Goal: Information Seeking & Learning: Learn about a topic

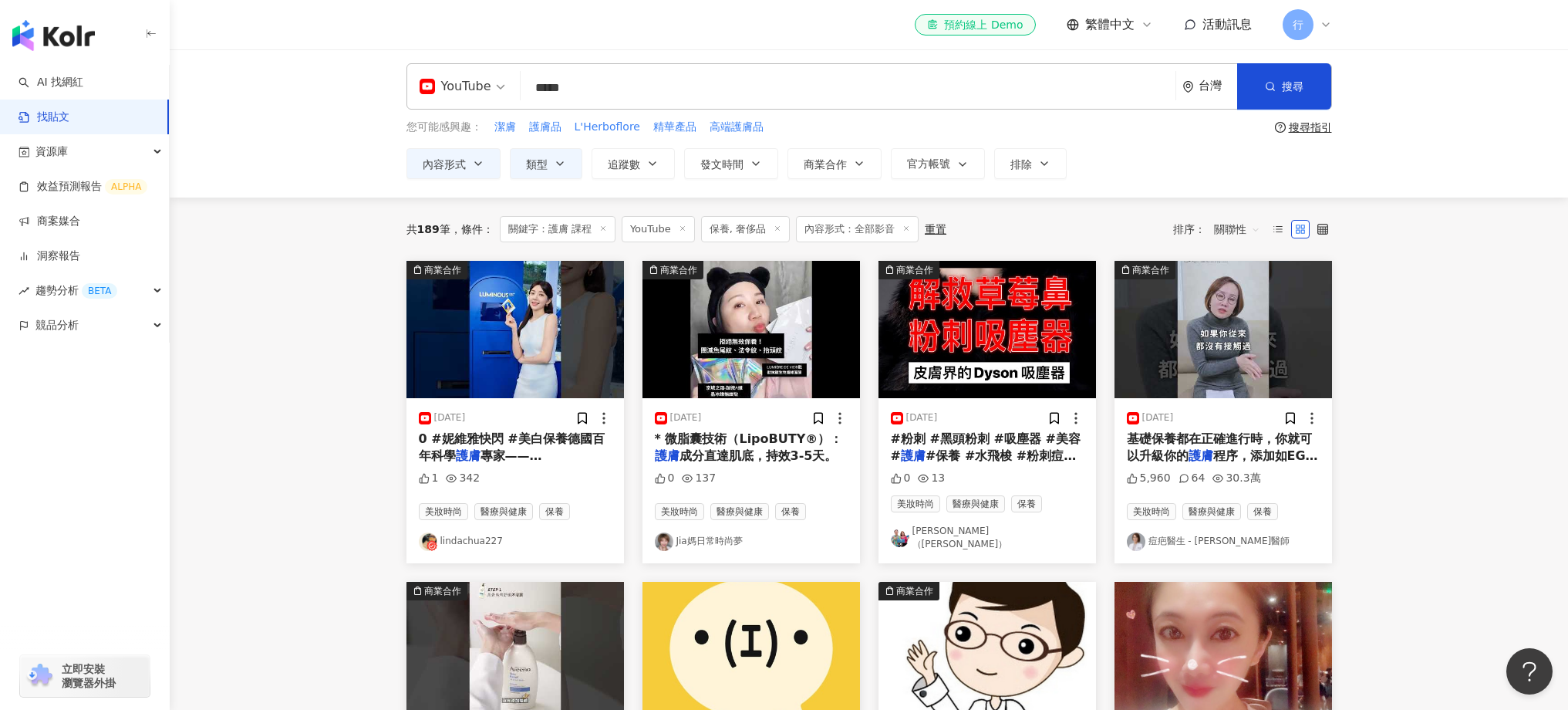
scroll to position [7, 0]
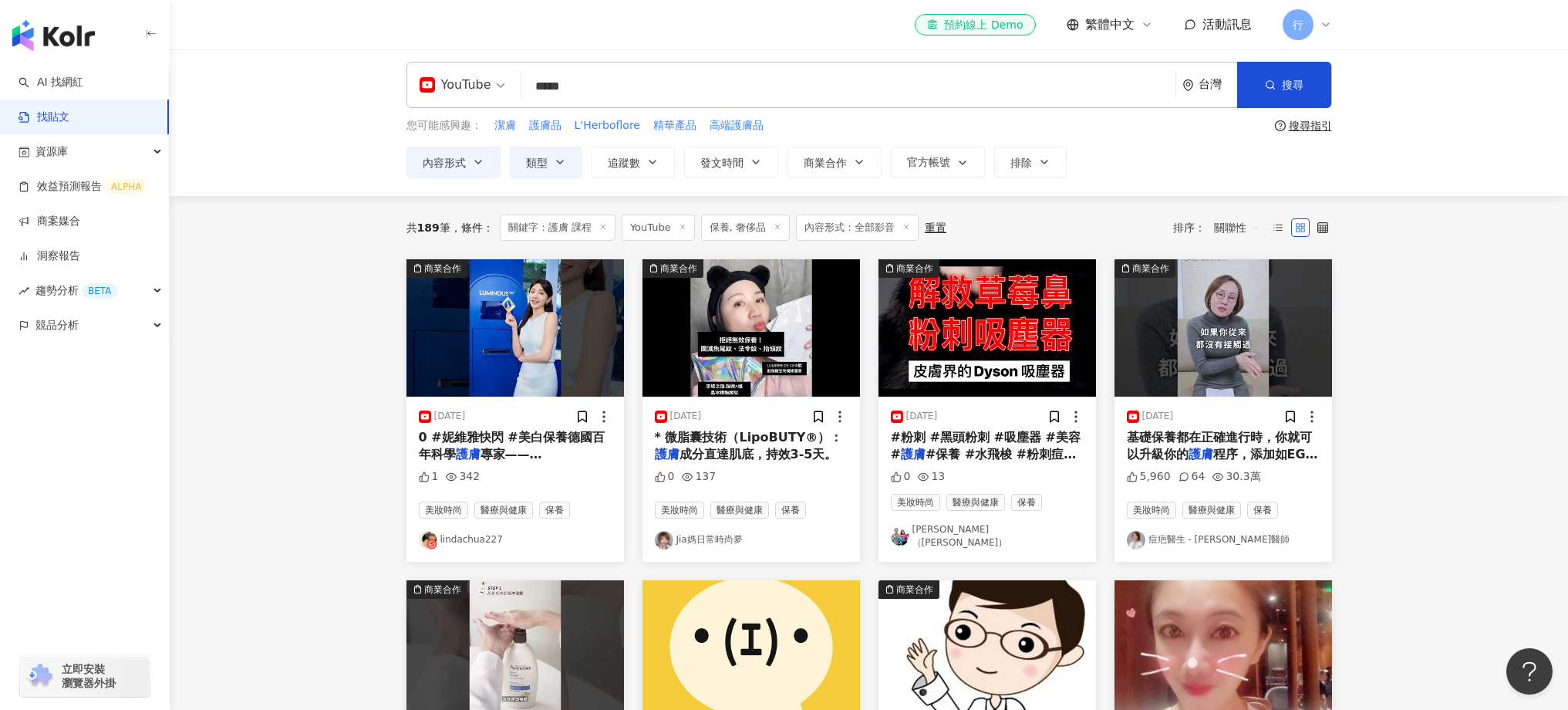
click at [509, 330] on img "button" at bounding box center [514, 327] width 217 height 138
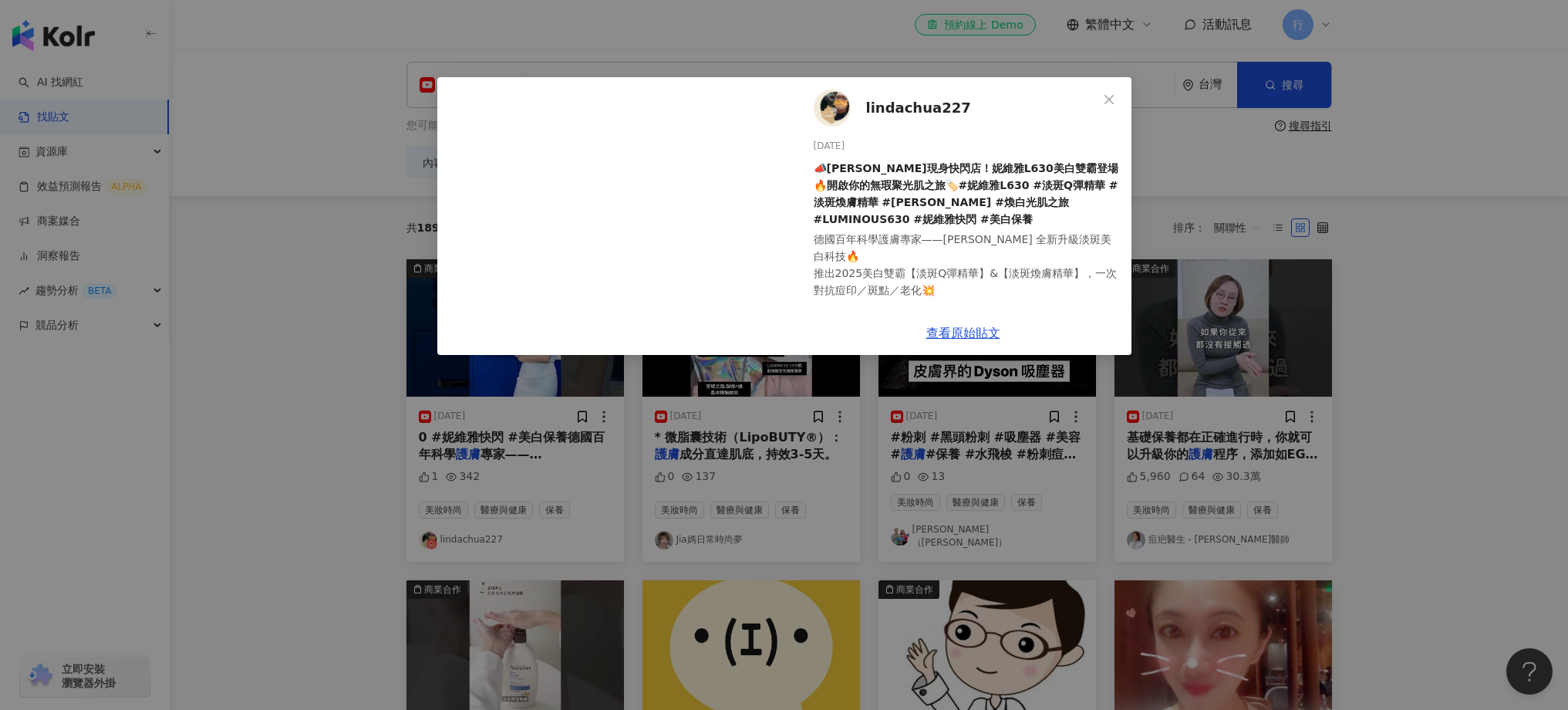
click at [226, 355] on div "lindachua227 [DATE] 📣[PERSON_NAME]現身快閃店！妮維雅L630美白雙霸登場🔥開啟你的無瑕聚光肌之旅🏷️#妮維雅L630 #淡斑…" at bounding box center [784, 355] width 1568 height 710
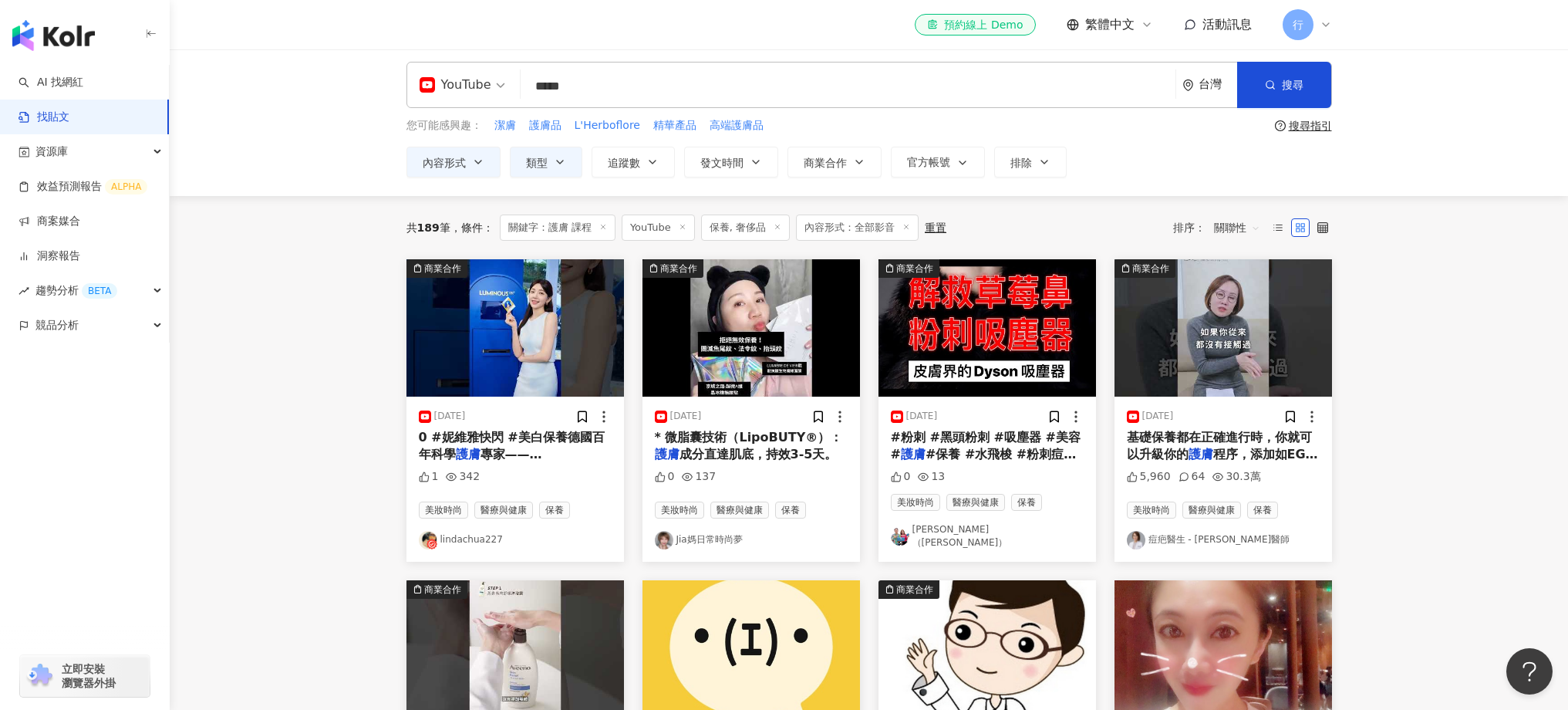
click at [753, 332] on img "button" at bounding box center [750, 327] width 217 height 138
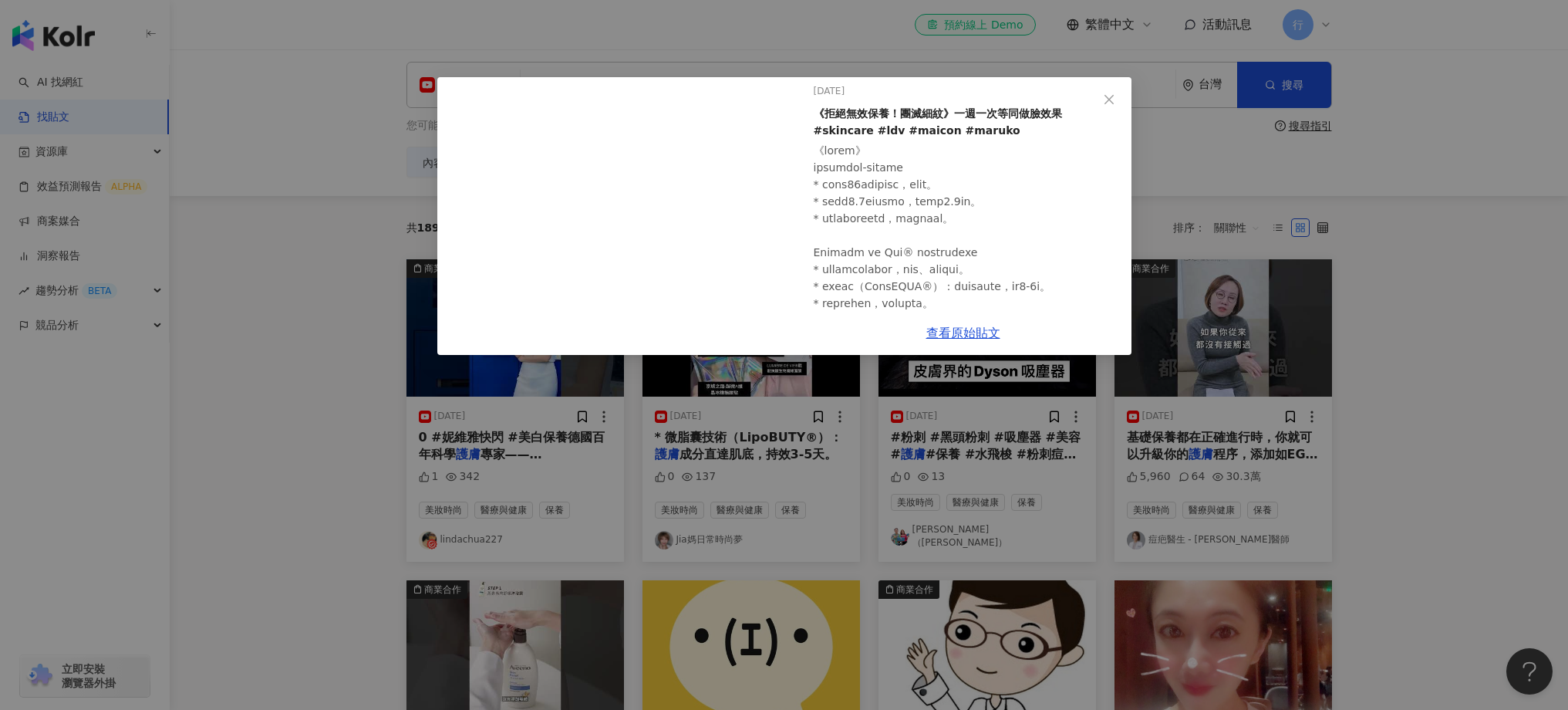
scroll to position [67, 0]
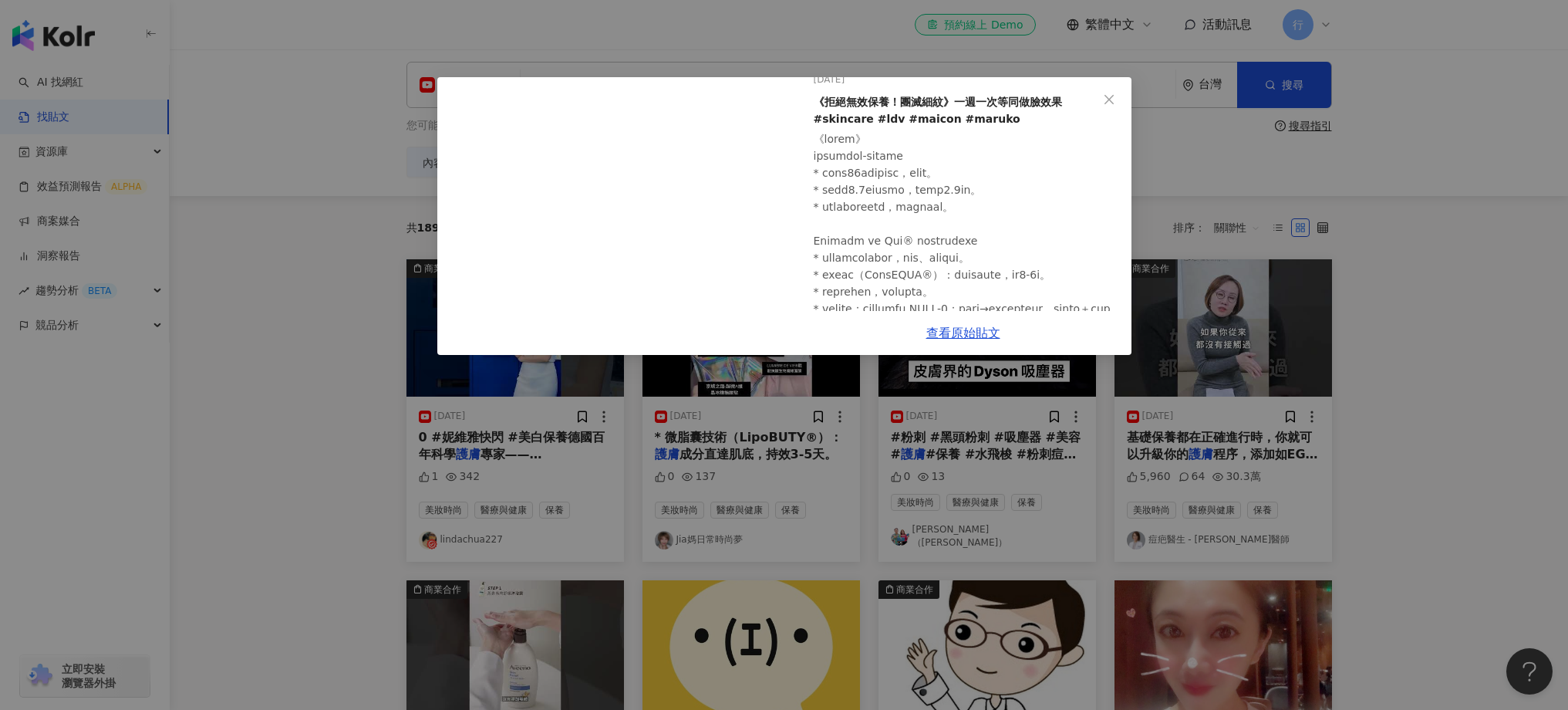
click at [836, 480] on div "Jia媽日常時尚夢 [DATE] 《拒絕無效保養！團滅細紋》一週一次等同做臉效果 #skincare #ldv #maicon #maruko 0 137 查…" at bounding box center [784, 355] width 1568 height 710
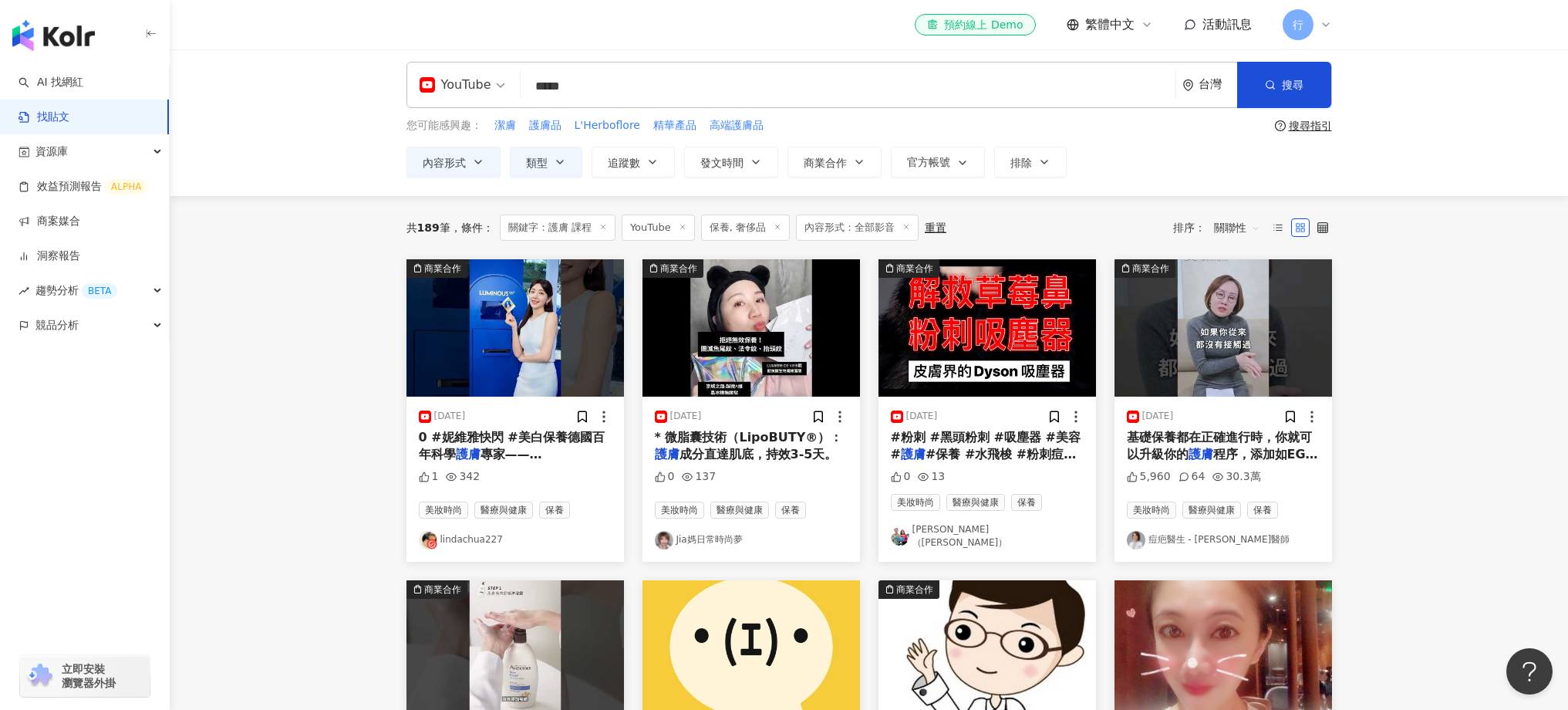
click at [734, 471] on div "0 137" at bounding box center [751, 480] width 193 height 22
click at [695, 536] on link "Jia媽日常時尚夢" at bounding box center [751, 540] width 193 height 19
click at [868, 168] on button "商業合作" at bounding box center [835, 162] width 94 height 31
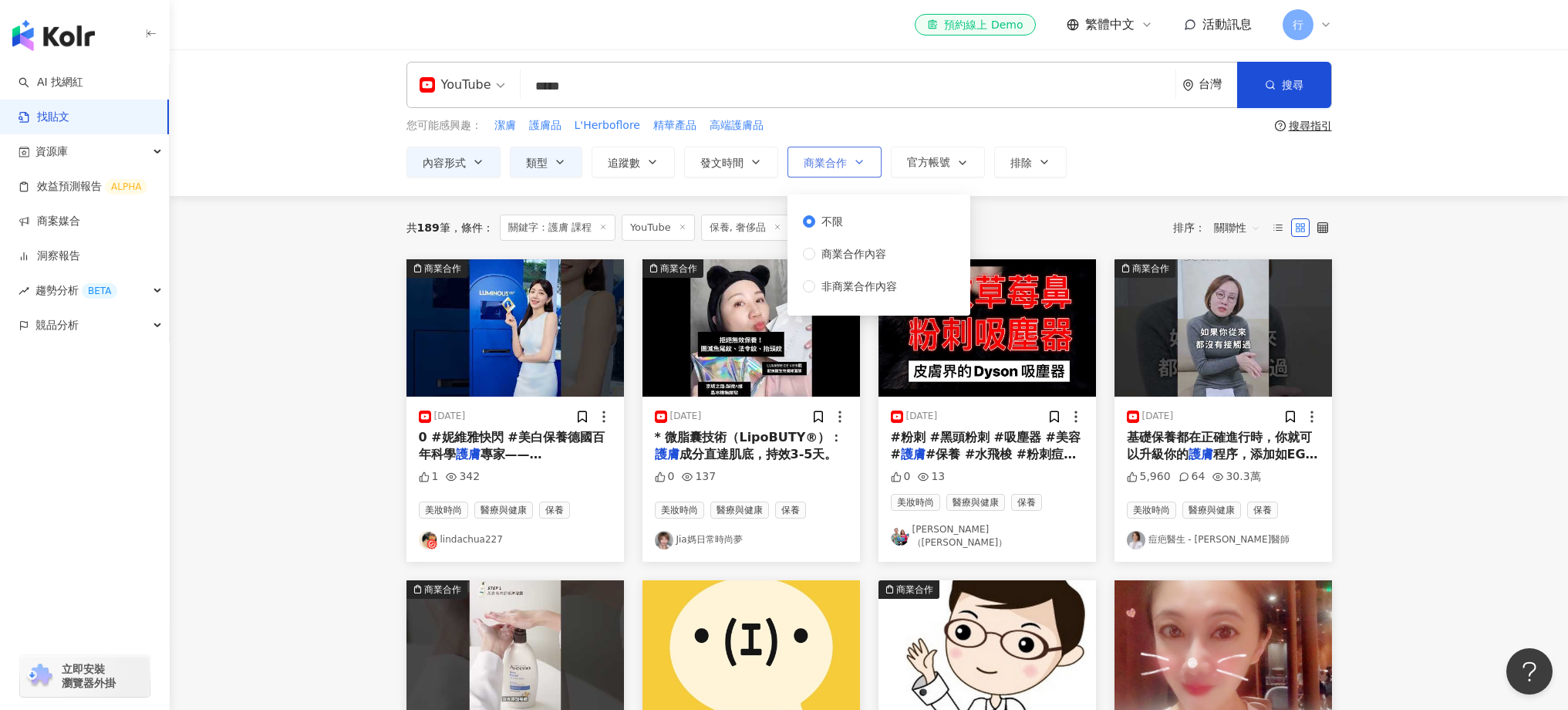
click at [863, 164] on icon "button" at bounding box center [858, 161] width 12 height 12
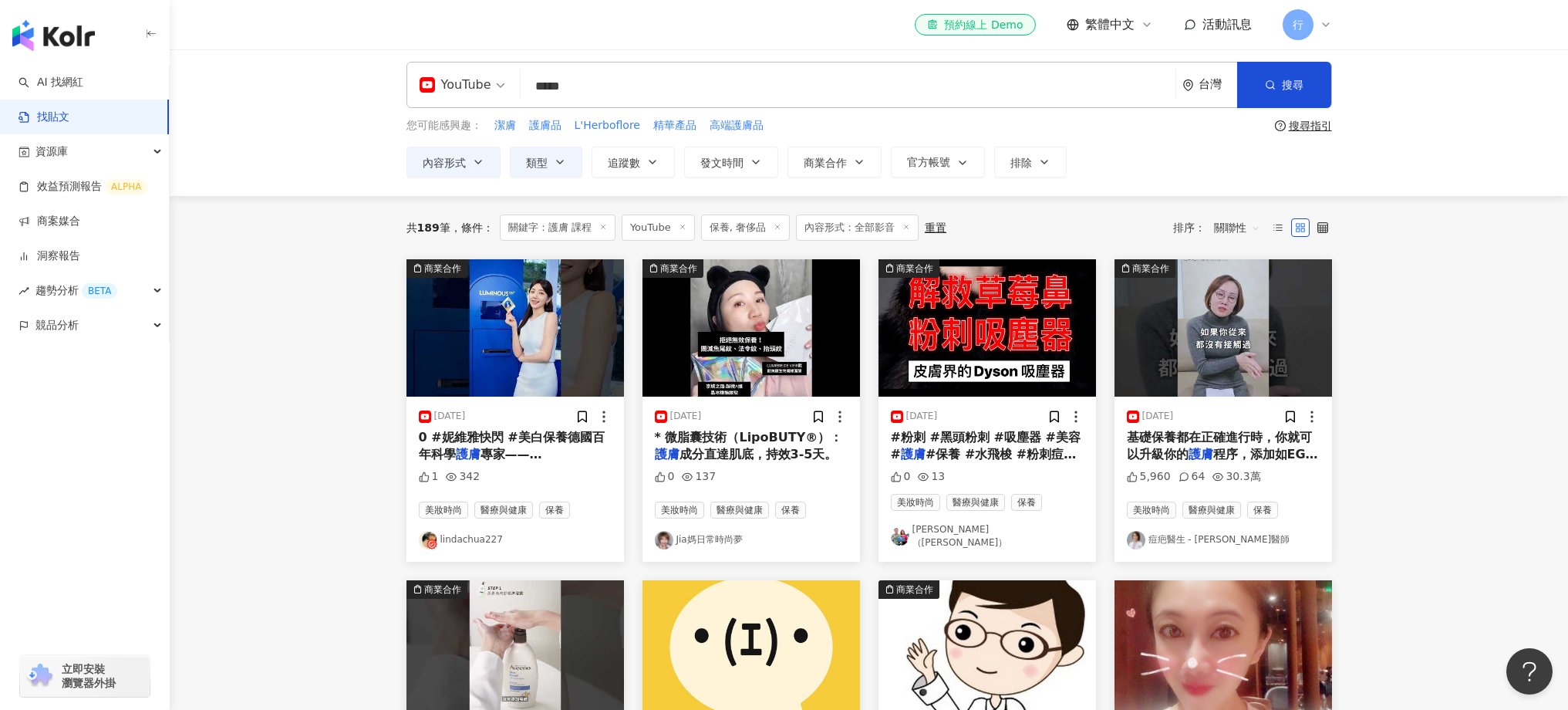
scroll to position [0, 0]
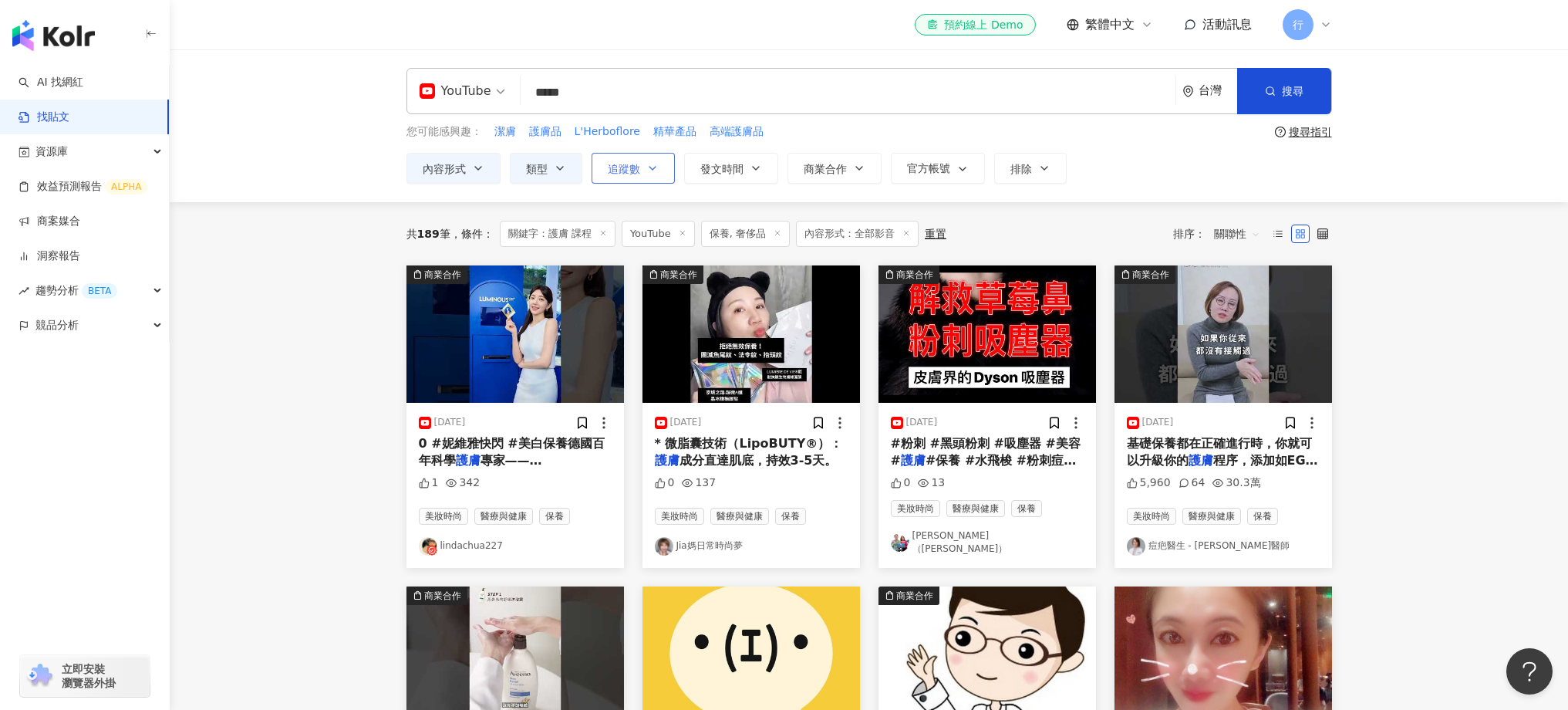
click at [629, 174] on button "追蹤數" at bounding box center [633, 169] width 83 height 31
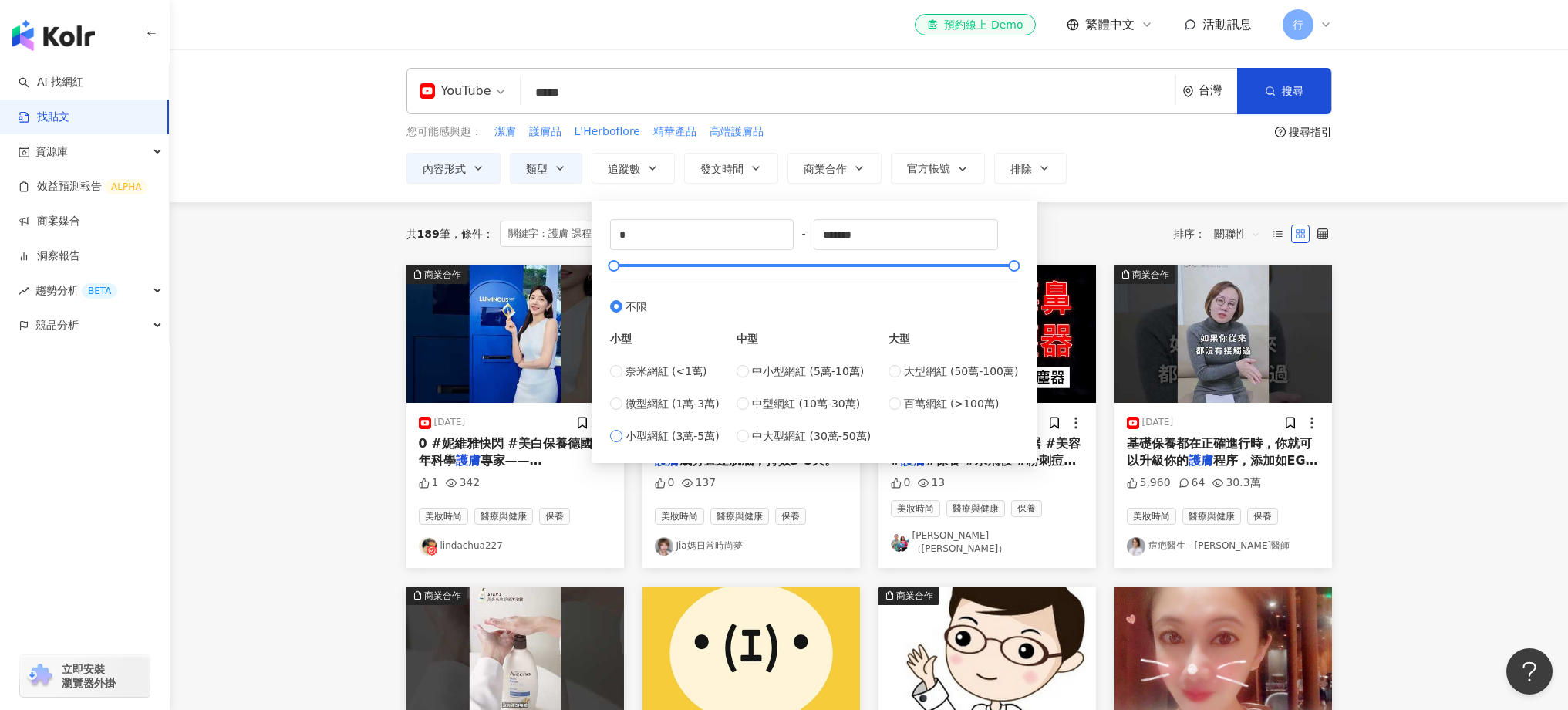
click at [666, 438] on span "小型網紅 (3萬-5萬)" at bounding box center [673, 436] width 94 height 17
type input "*****"
click at [1151, 203] on div "共 189 筆 條件 ： 關鍵字：護膚 課程 YouTube 保養, 奢侈品 內容形式：全部影音 重置 排序： 關聯性" at bounding box center [868, 234] width 925 height 64
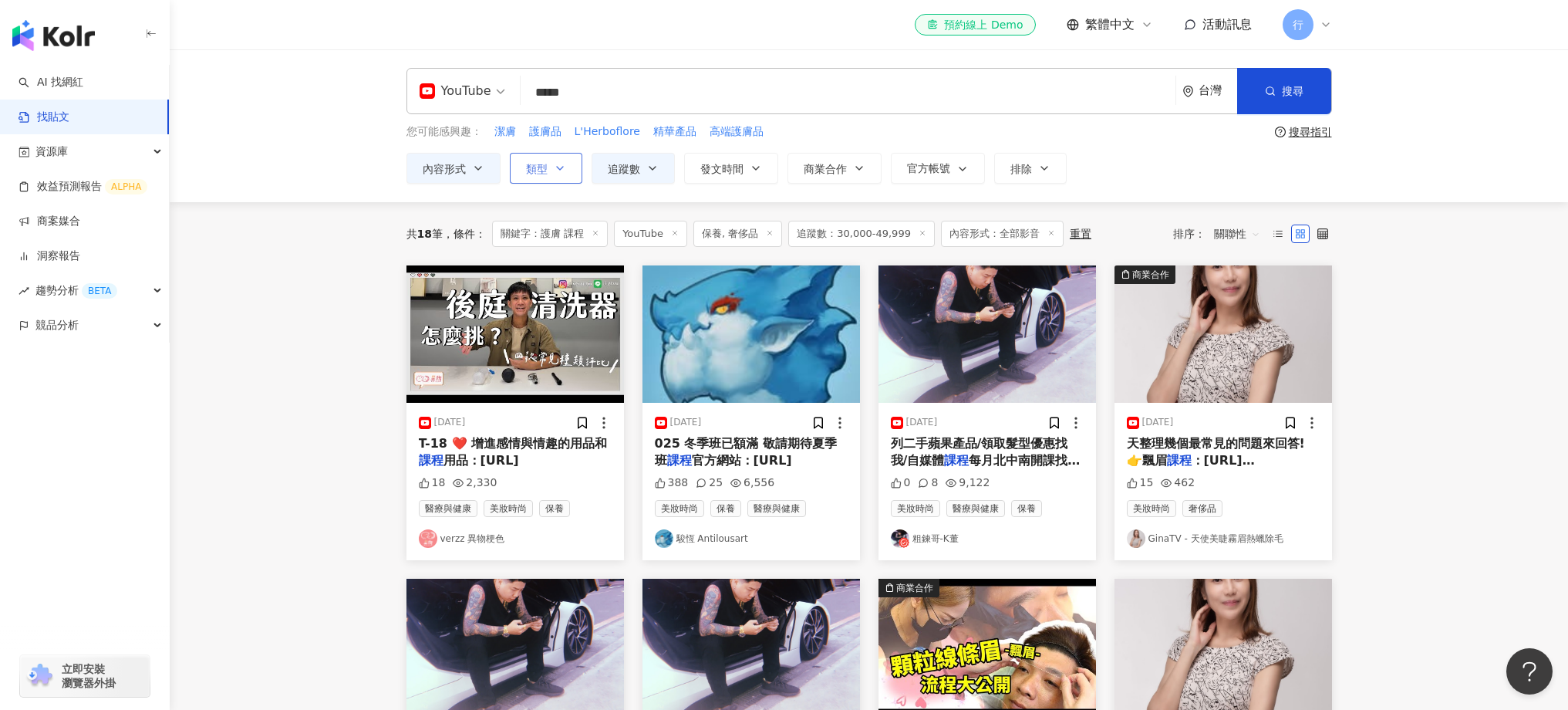
click at [537, 174] on button "類型" at bounding box center [545, 169] width 72 height 31
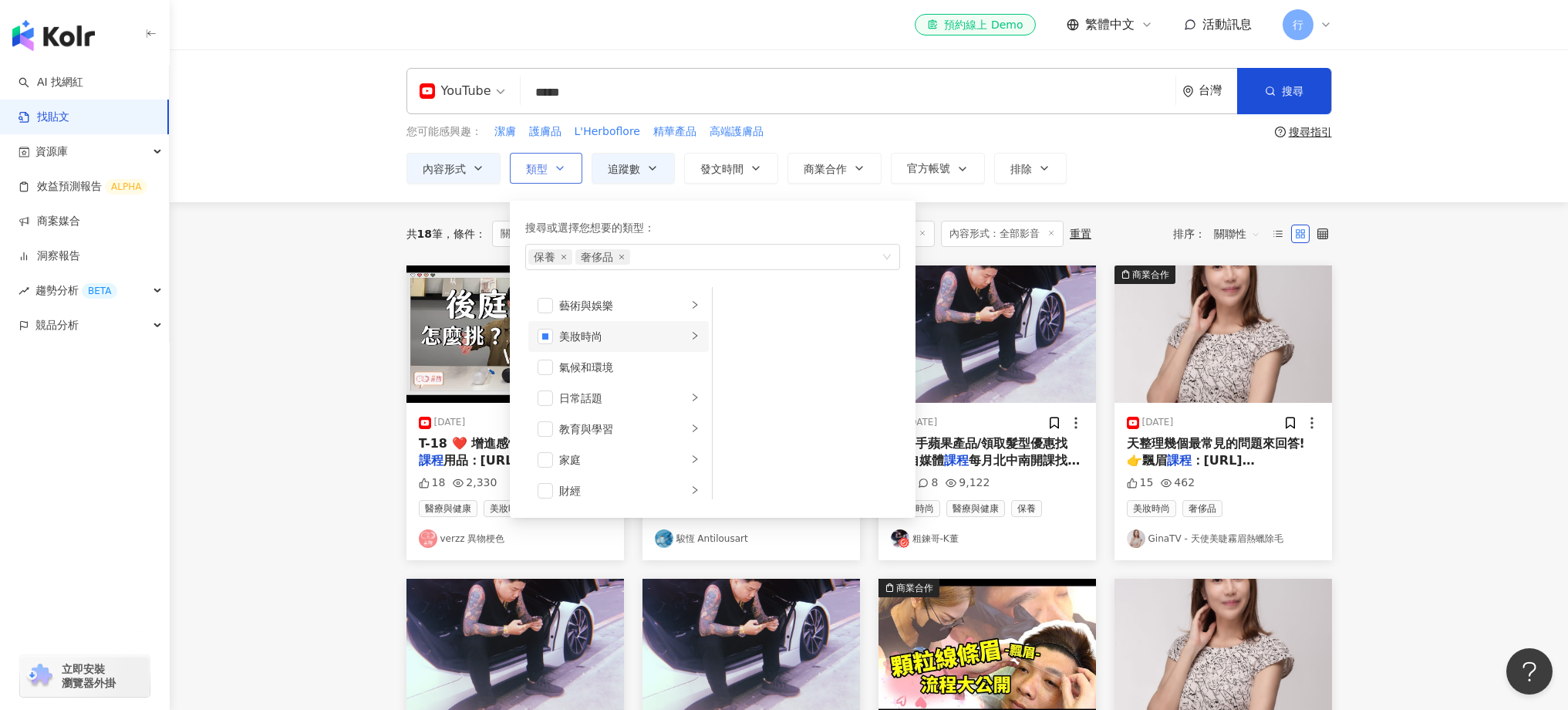
click at [553, 345] on li "美妝時尚" at bounding box center [618, 336] width 181 height 31
click at [745, 365] on li "奢侈品" at bounding box center [806, 367] width 181 height 31
click at [1086, 333] on img "button" at bounding box center [986, 334] width 217 height 138
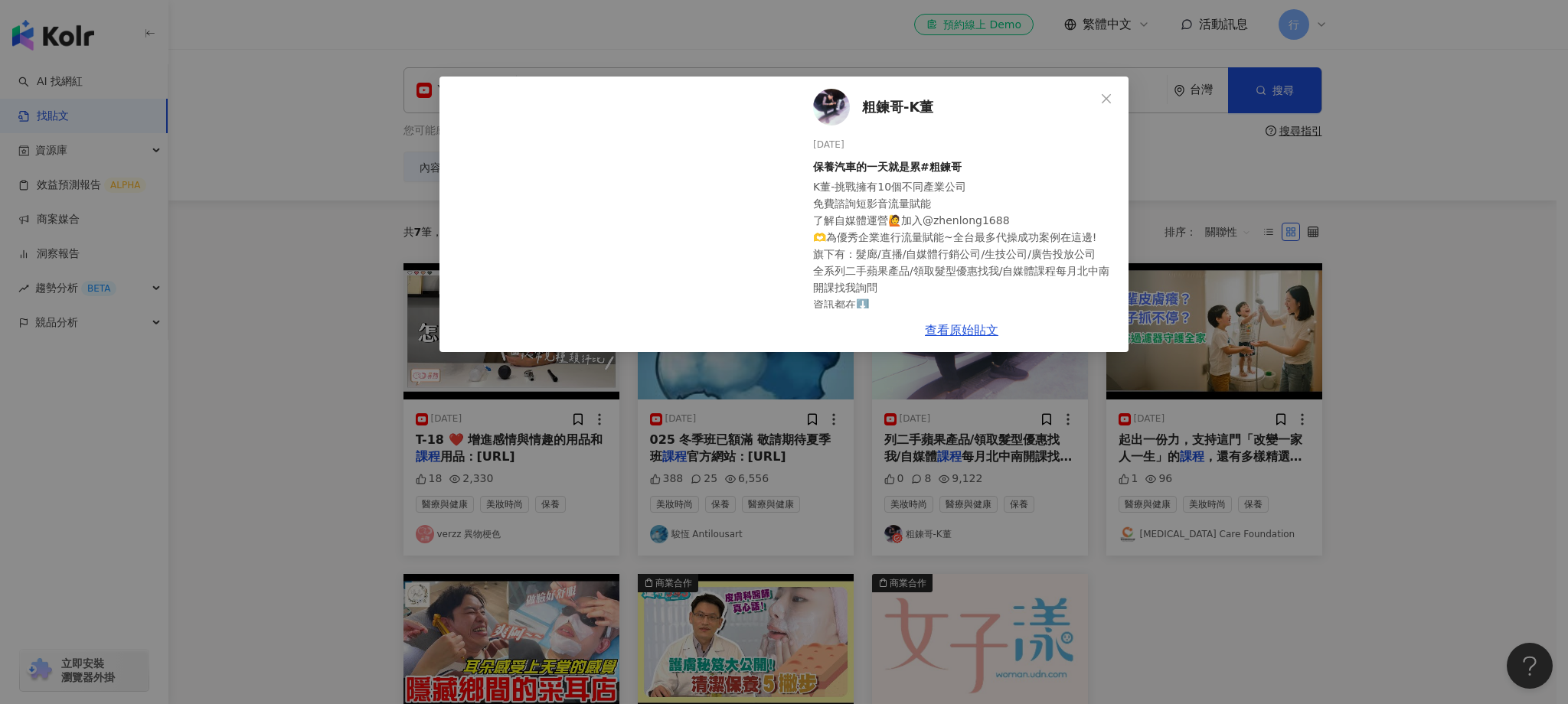
click at [1407, 312] on div "粗鍊哥-K董 [DATE] 保養汽車的一天就是累#粗鍊哥 K董-挑戰擁有10個不同產業公司 免費諮詢短影音流量賦能 了解自媒體運營🙋加入@zhenlong16…" at bounding box center [784, 352] width 1568 height 704
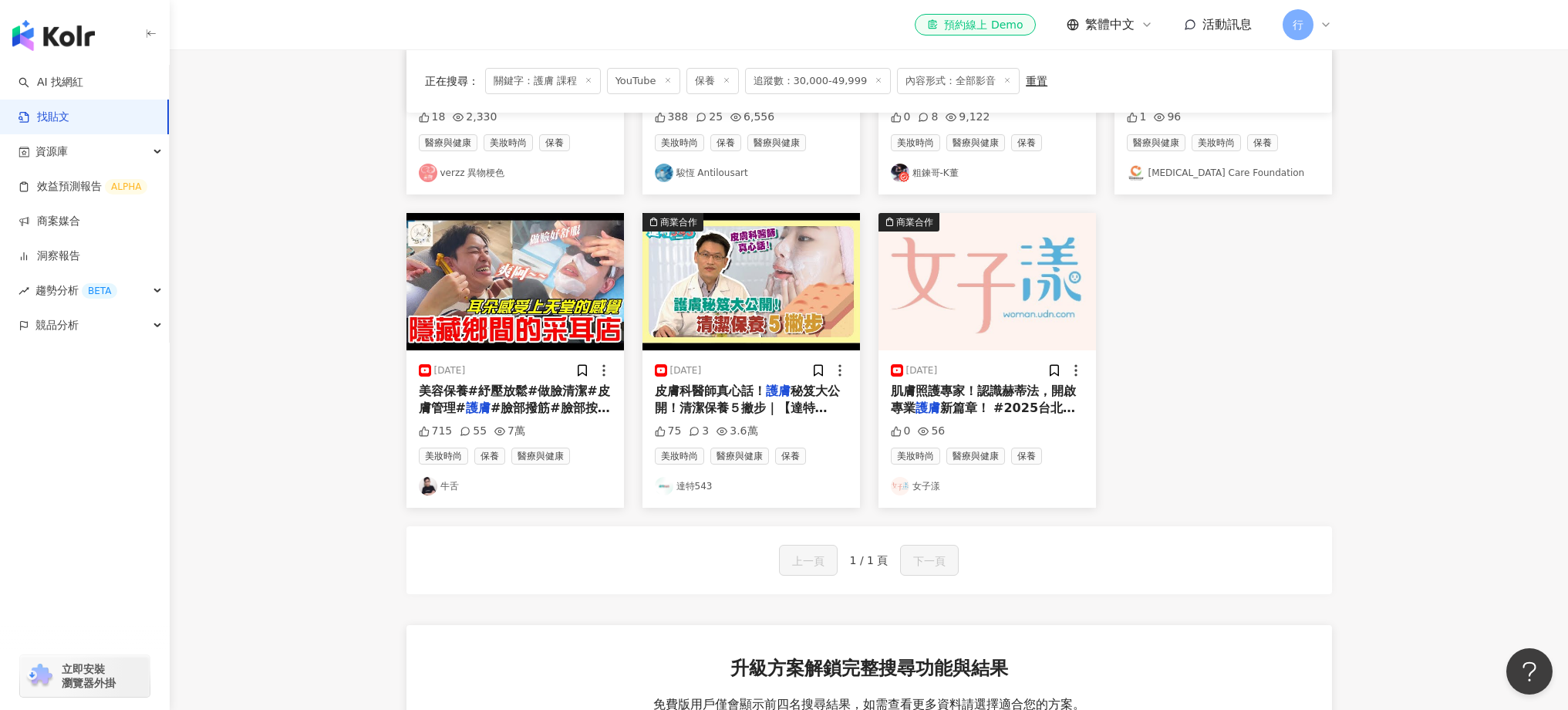
scroll to position [366, 0]
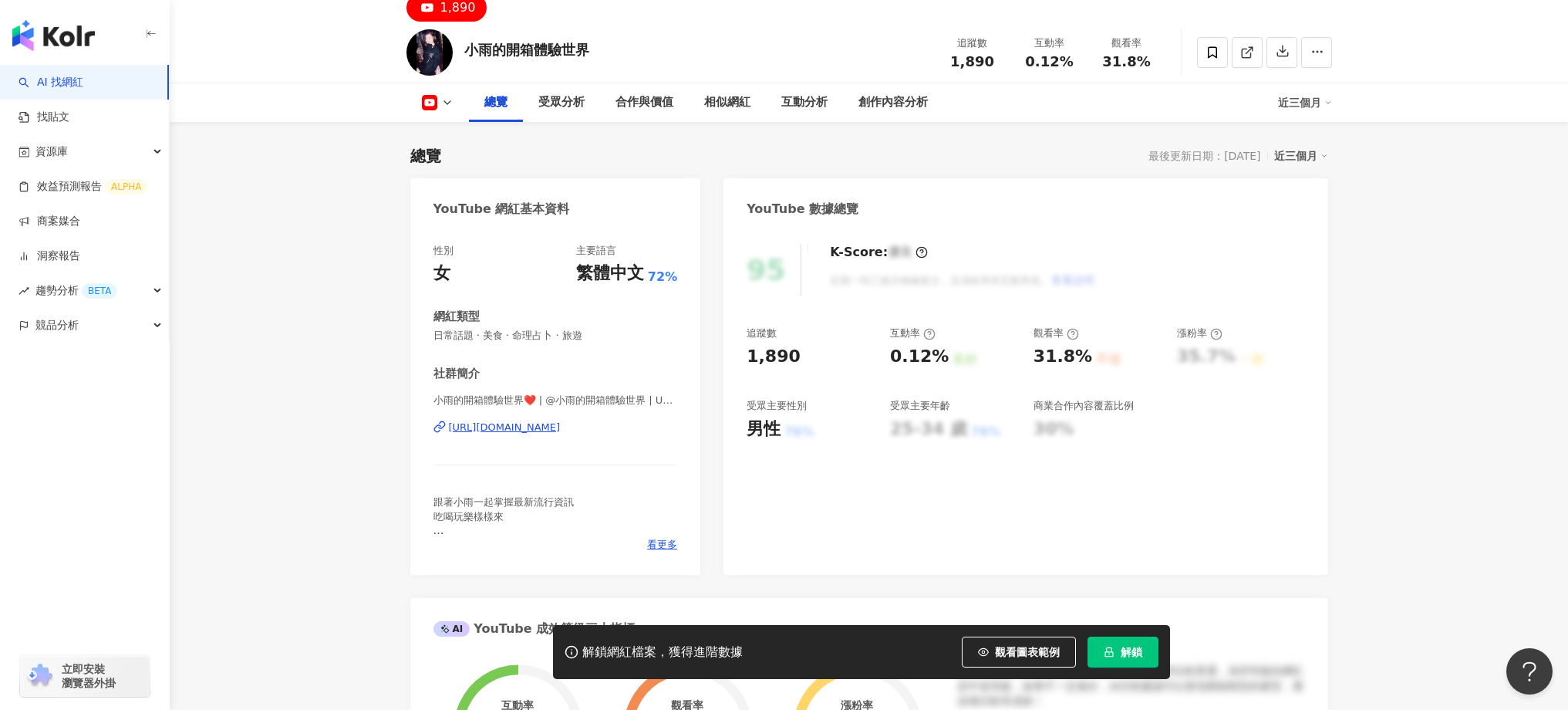
scroll to position [155, 0]
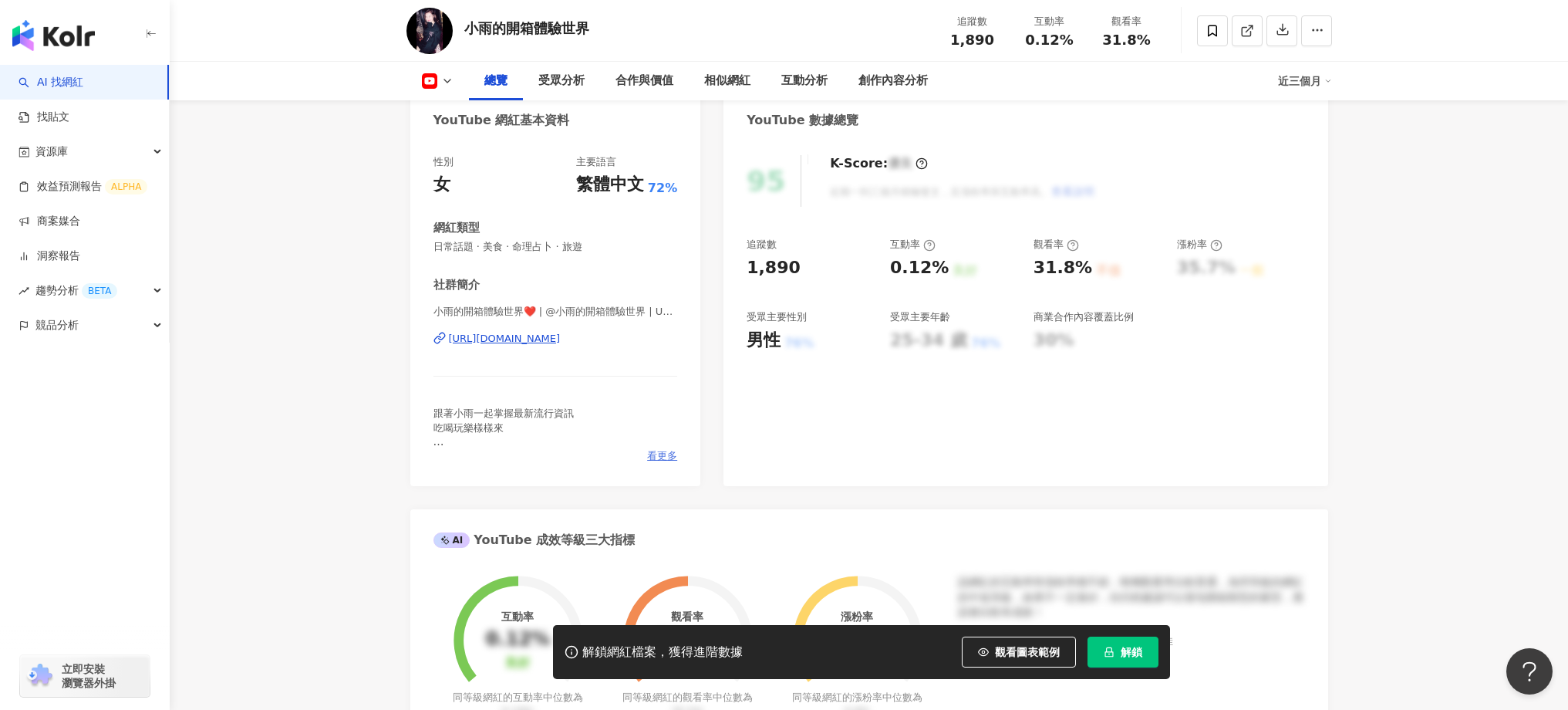
click at [656, 455] on span "看更多" at bounding box center [662, 456] width 30 height 14
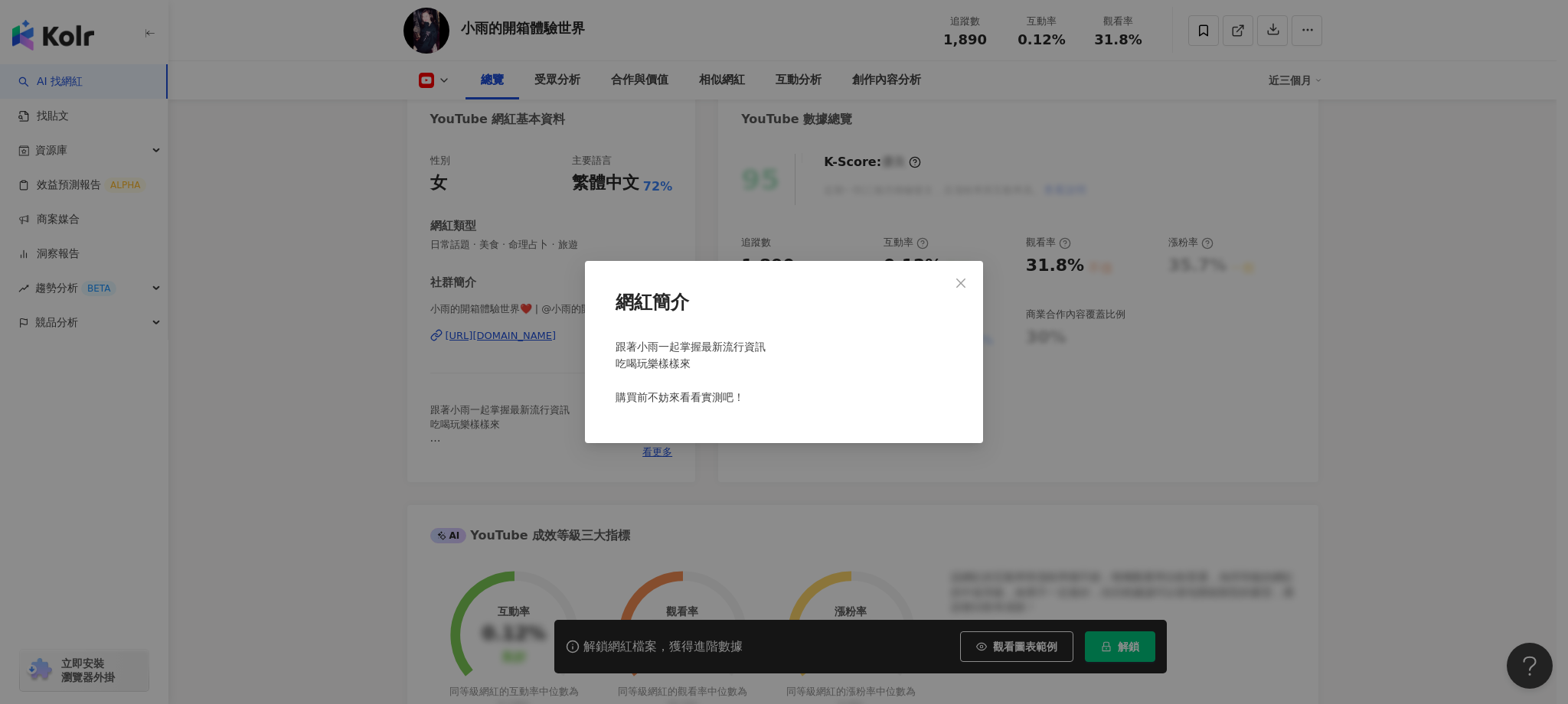
click at [649, 465] on div "網紅簡介 跟著小雨一起掌握最新流行資訊 吃喝玩樂樣樣來 購買前不妨來看看實測吧！" at bounding box center [784, 352] width 1568 height 704
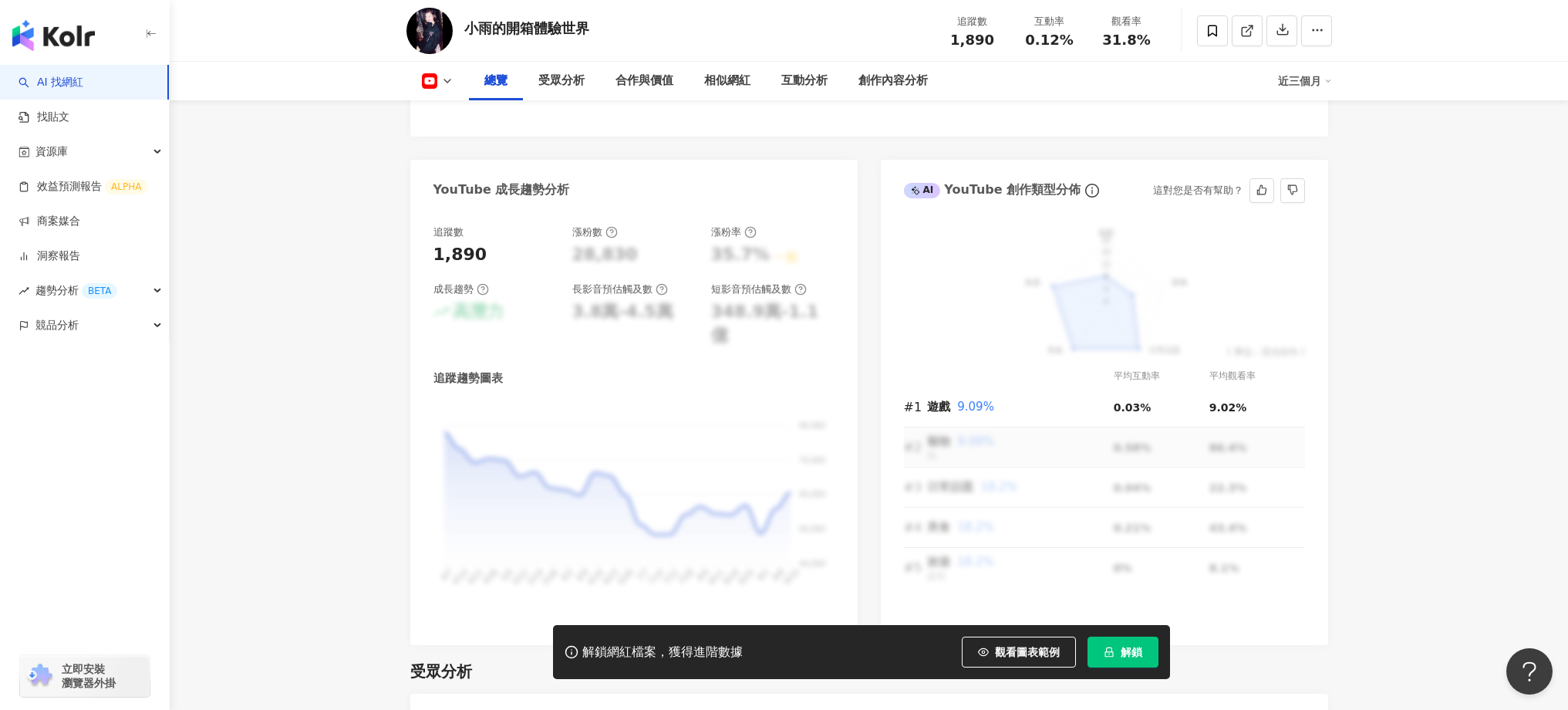
scroll to position [858, 0]
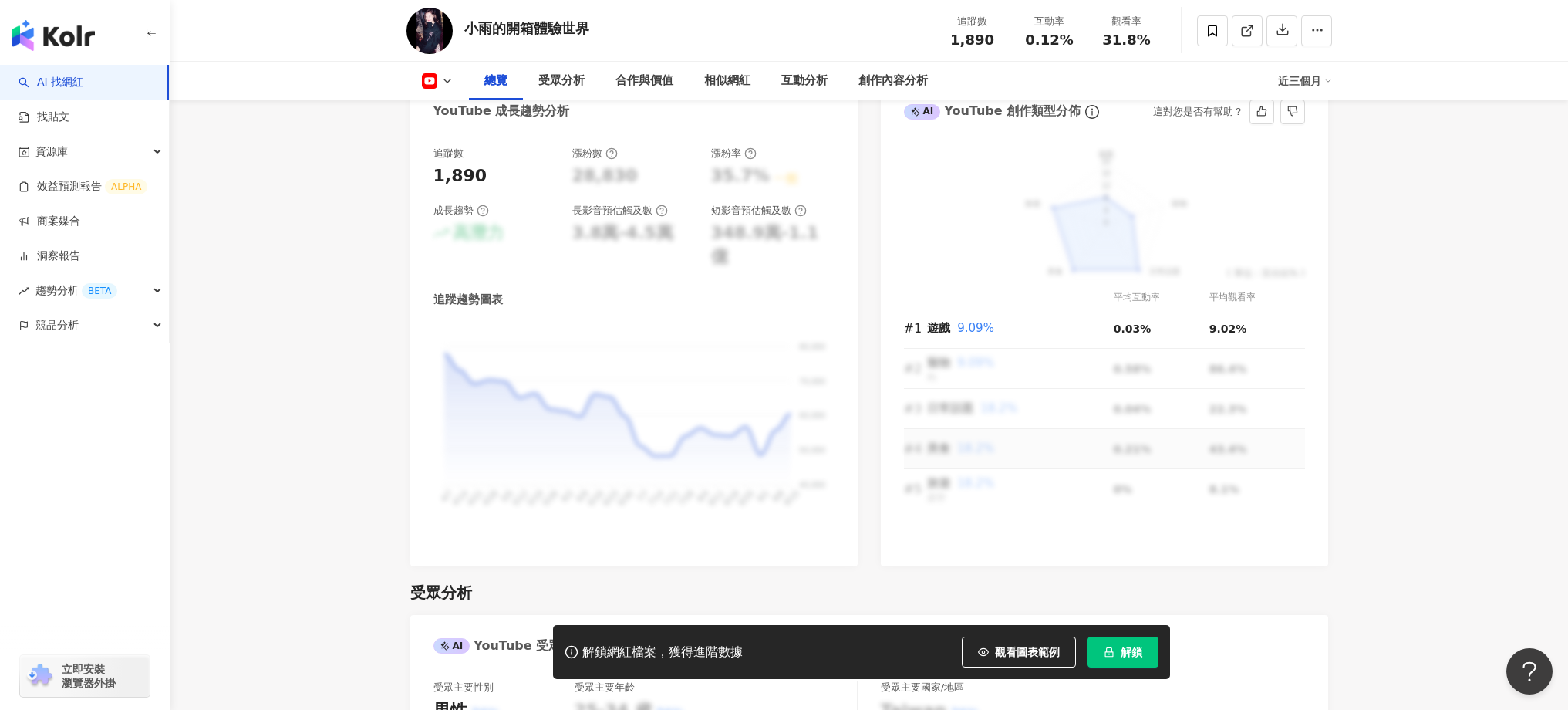
click at [1142, 451] on td "0.21%" at bounding box center [1162, 449] width 96 height 40
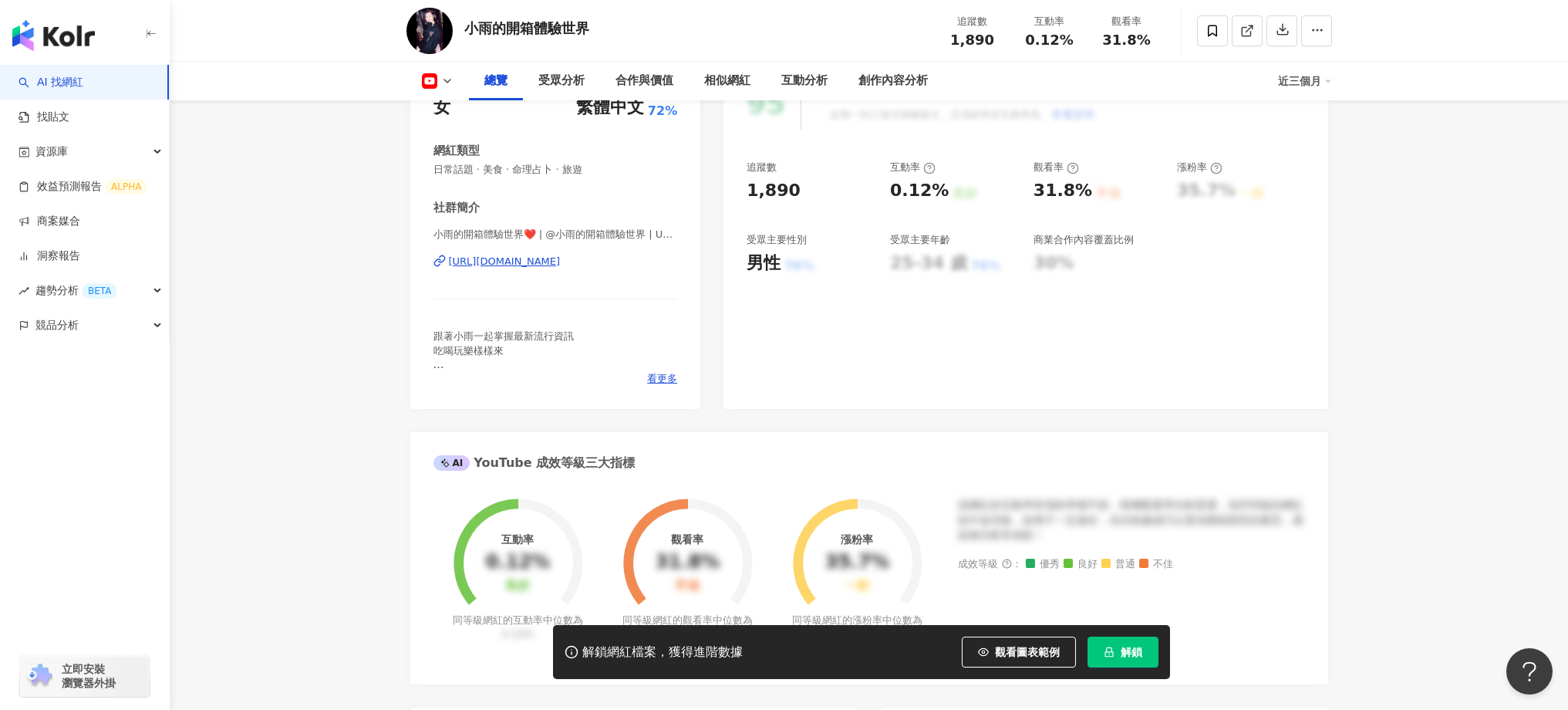
scroll to position [0, 0]
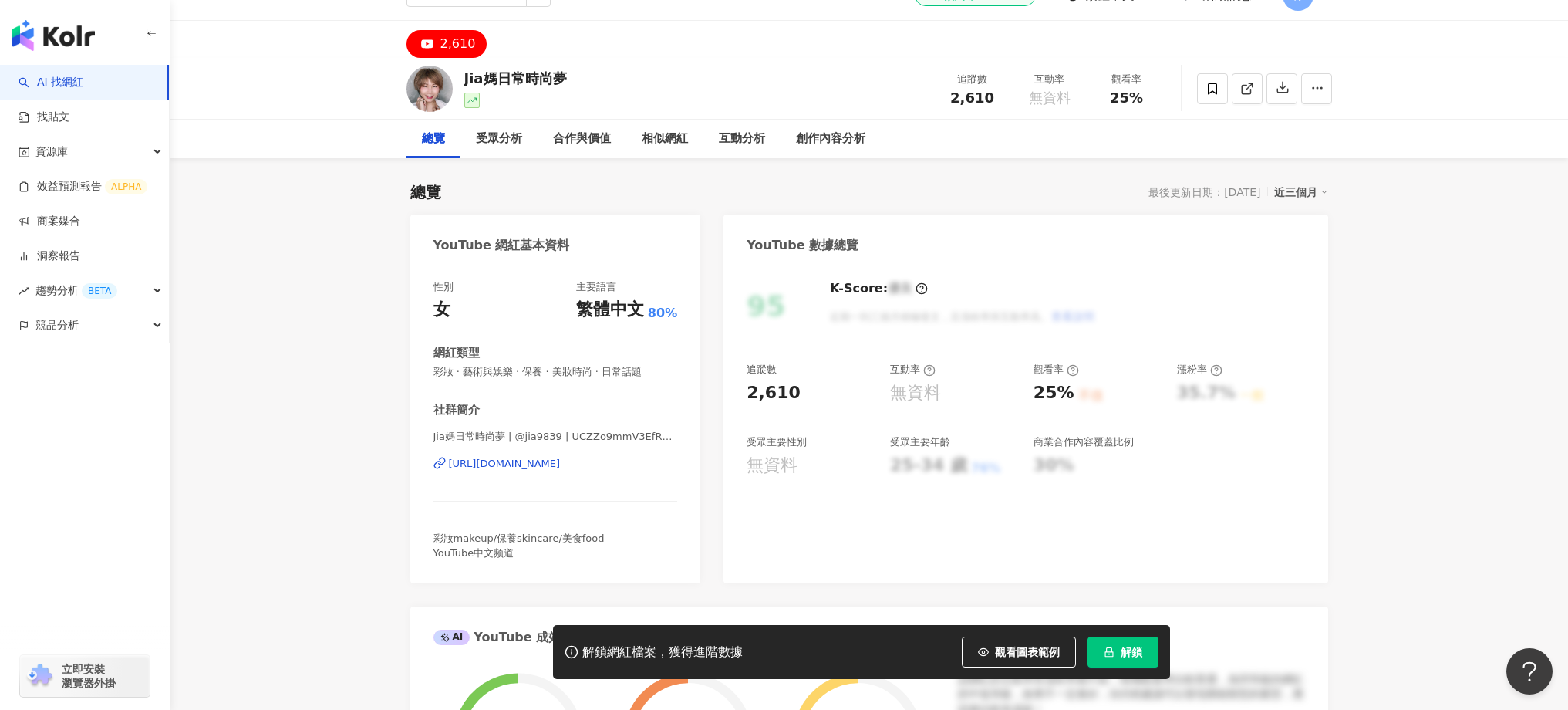
scroll to position [42, 0]
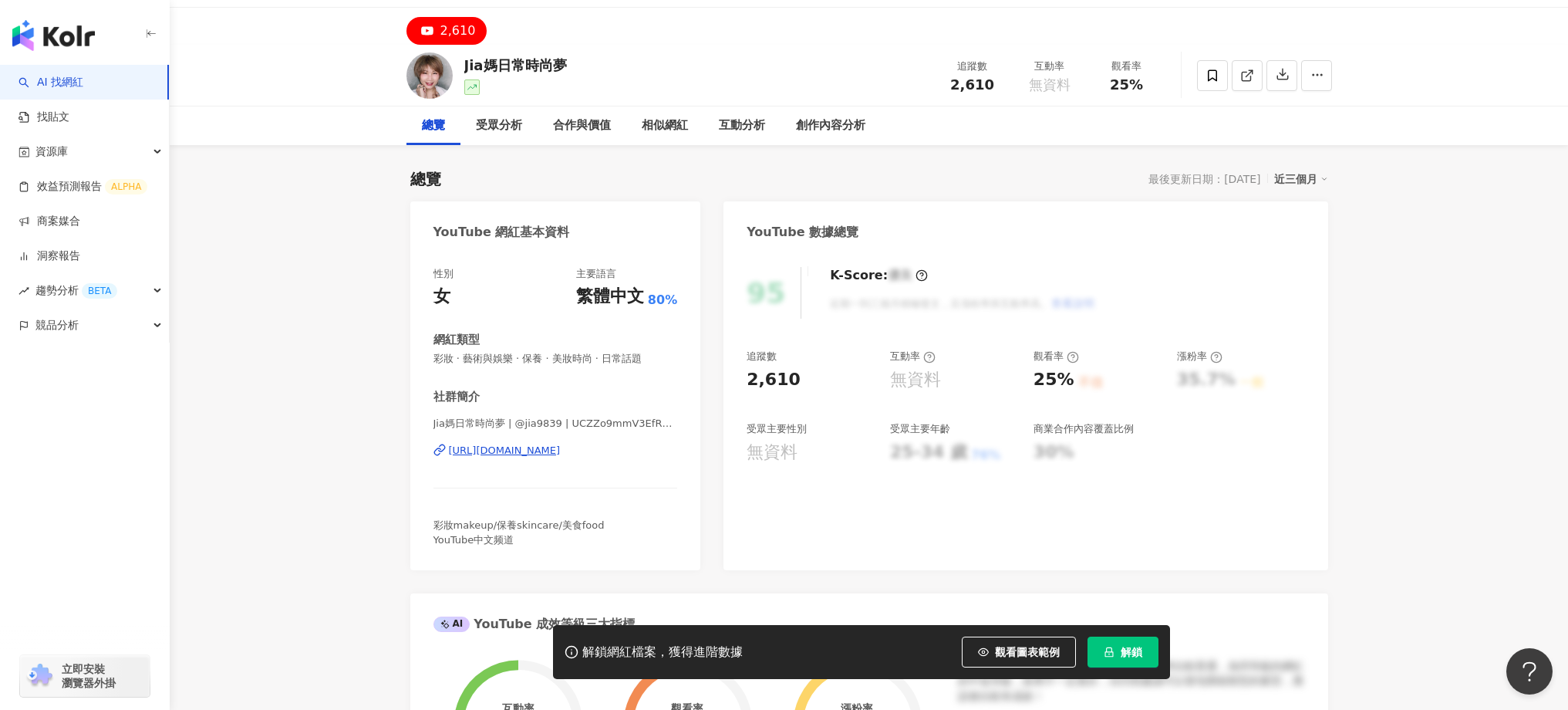
click at [561, 456] on div "https://www.youtube.com/channel/UCZZo9mmV3EfRMnPE8VGqrWg" at bounding box center [504, 450] width 111 height 14
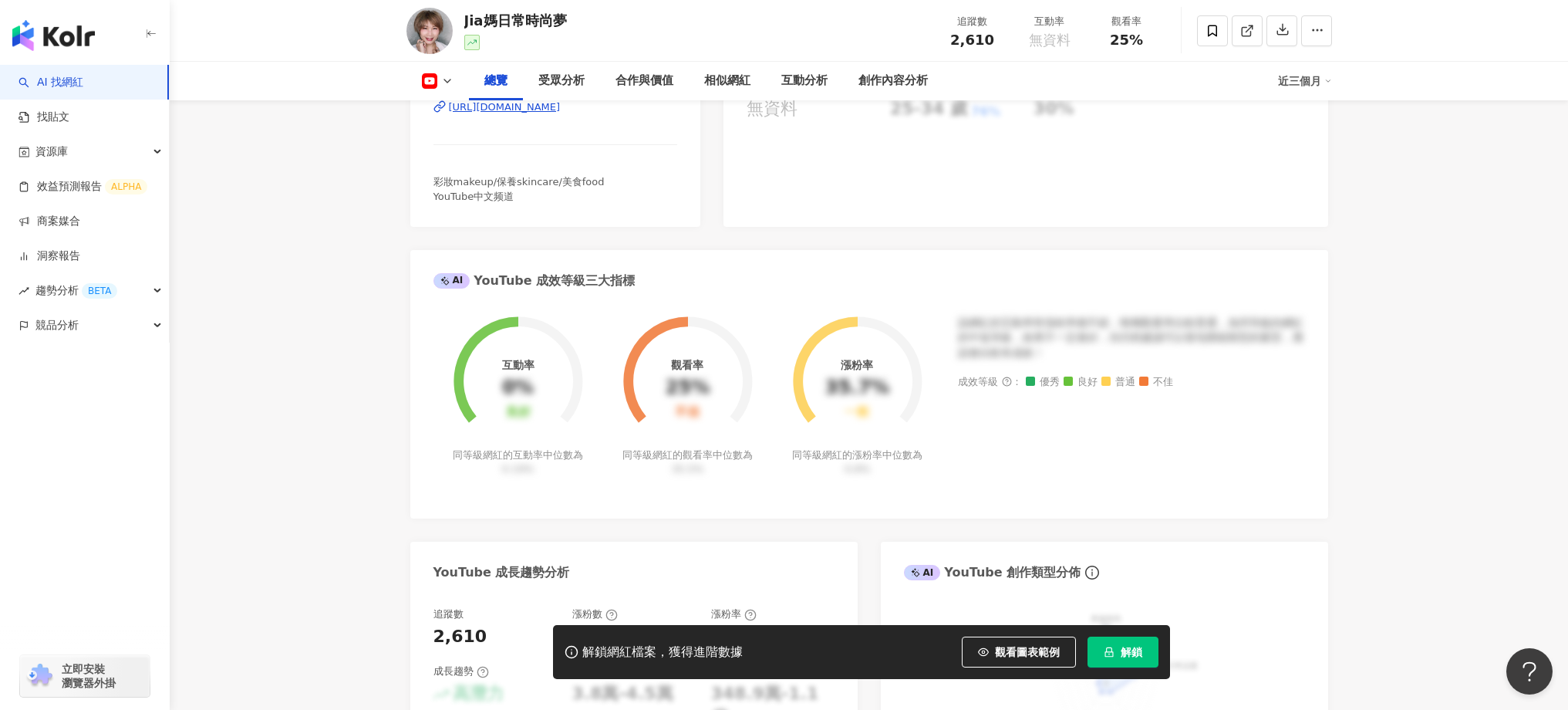
scroll to position [905, 0]
